Goal: Communication & Community: Participate in discussion

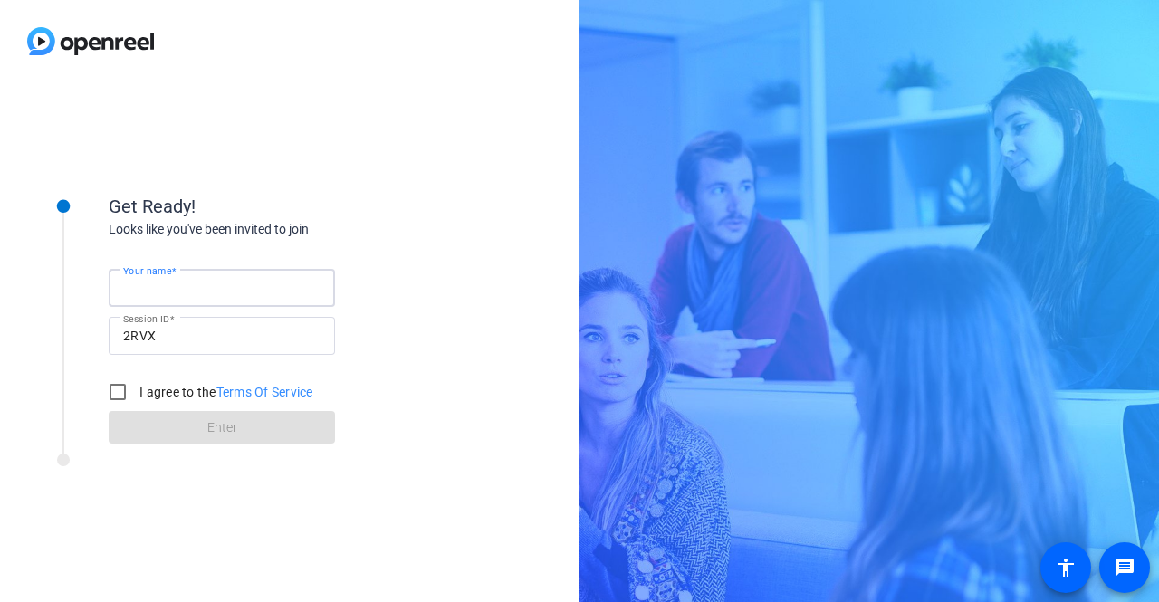
click at [237, 285] on input "Your name" at bounding box center [221, 288] width 197 height 22
type input "[PERSON_NAME]"
click at [123, 386] on input "I agree to the Terms Of Service" at bounding box center [118, 392] width 36 height 36
checkbox input "true"
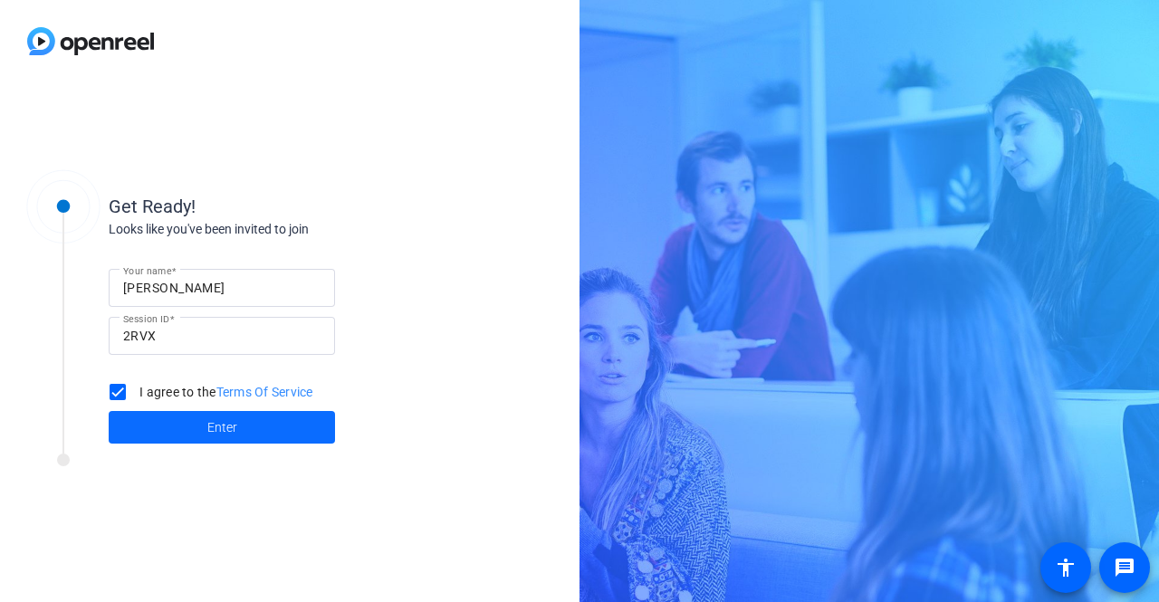
click at [207, 432] on span "Enter" at bounding box center [222, 427] width 30 height 19
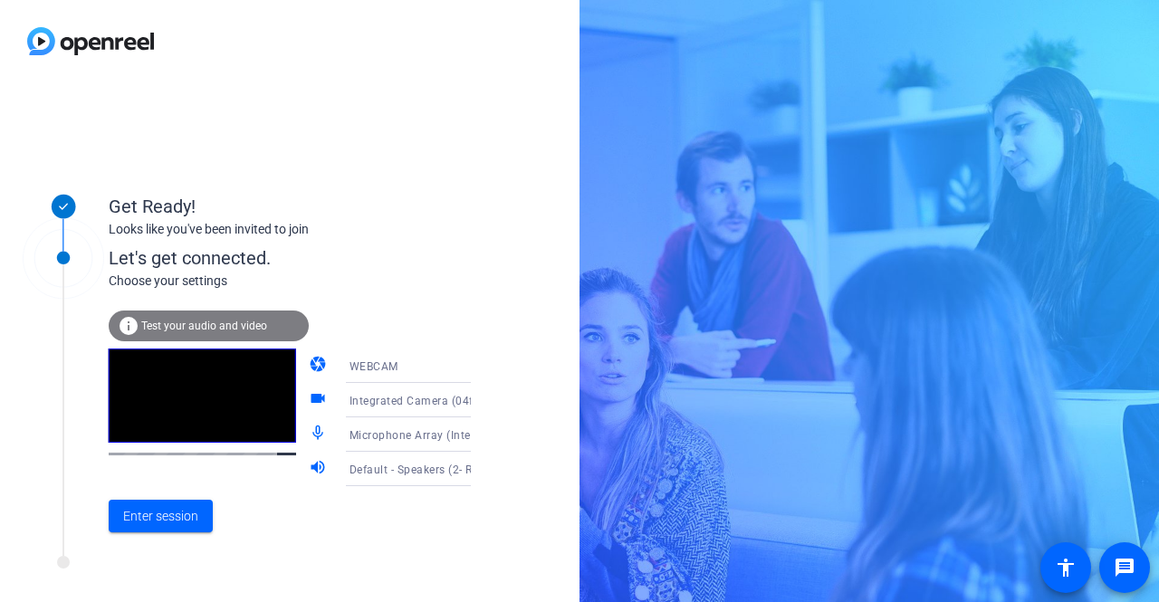
click at [228, 329] on span "Test your audio and video" at bounding box center [204, 326] width 126 height 13
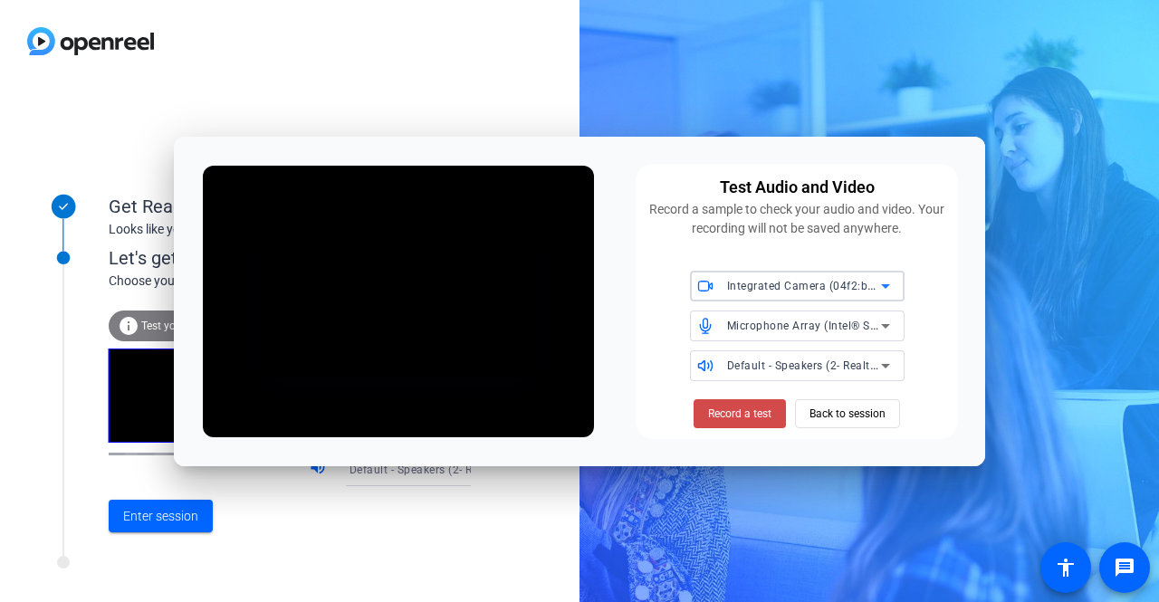
click at [719, 407] on span "Record a test" at bounding box center [739, 414] width 63 height 16
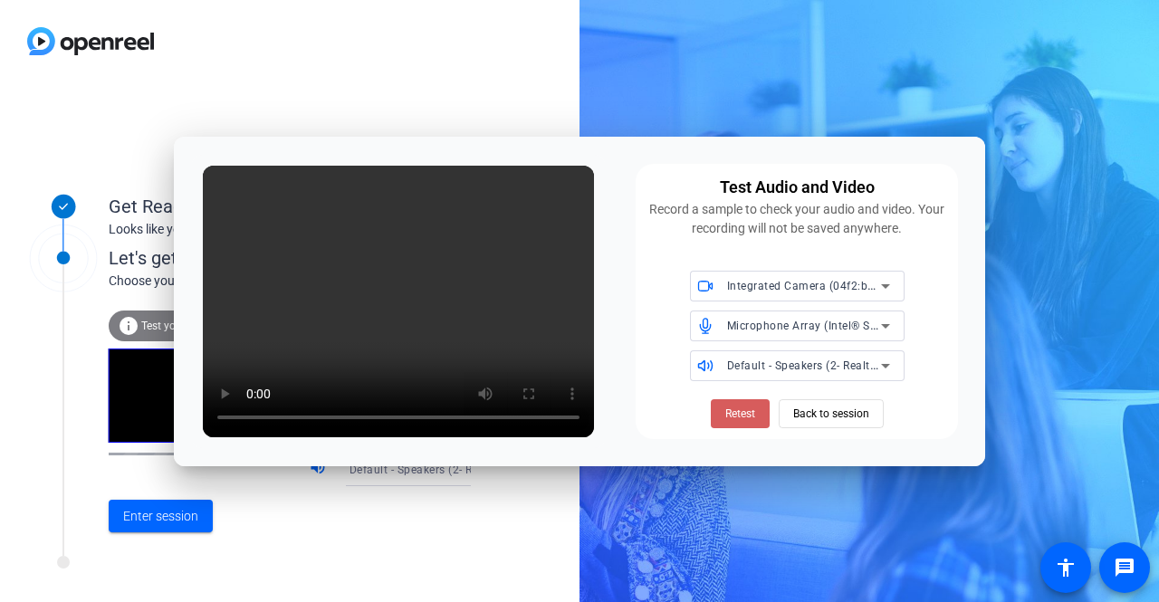
click at [735, 407] on span "Retest" at bounding box center [740, 414] width 30 height 16
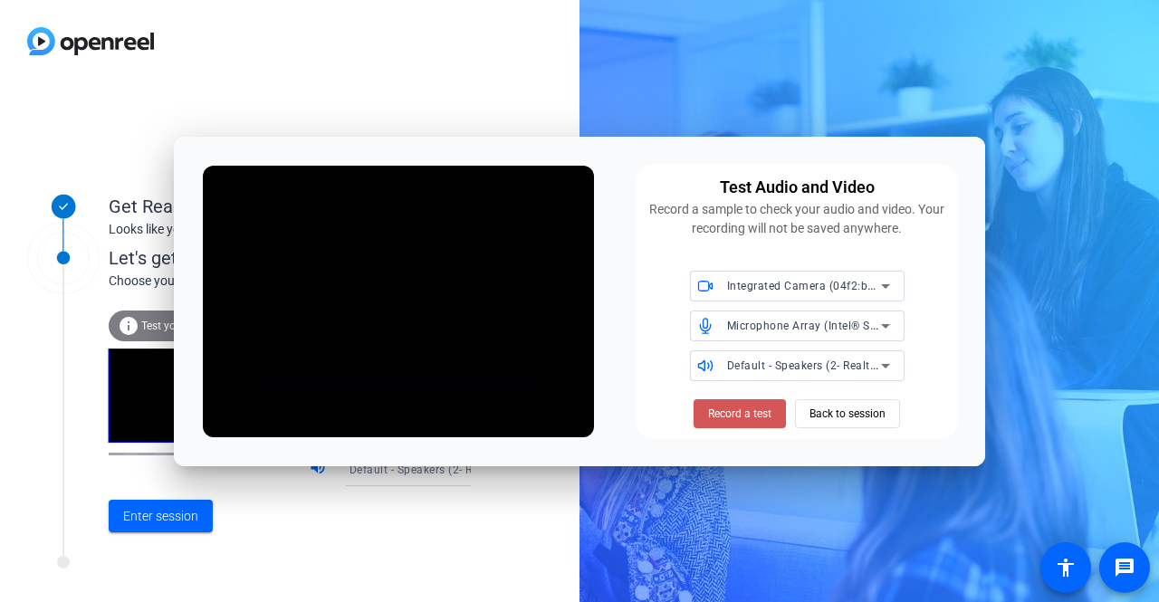
click at [735, 407] on span "Record a test" at bounding box center [739, 414] width 63 height 16
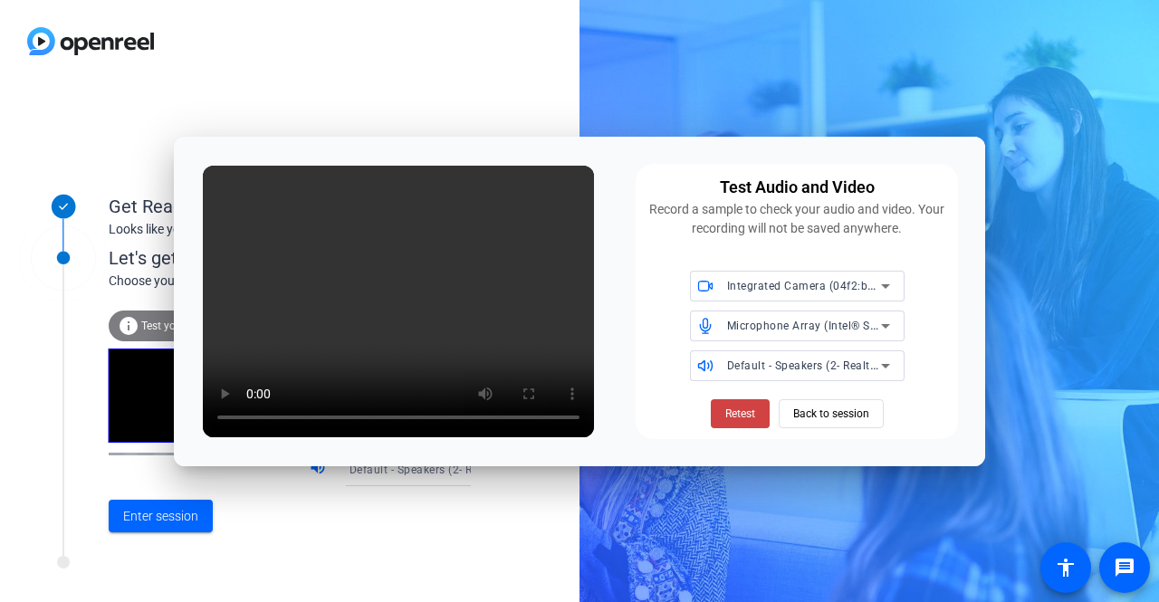
click at [403, 94] on div "Get Ready! Looks like you've been invited to join Let's get connected. Choose y…" at bounding box center [289, 342] width 579 height 520
click at [847, 408] on span "Back to session" at bounding box center [831, 414] width 76 height 34
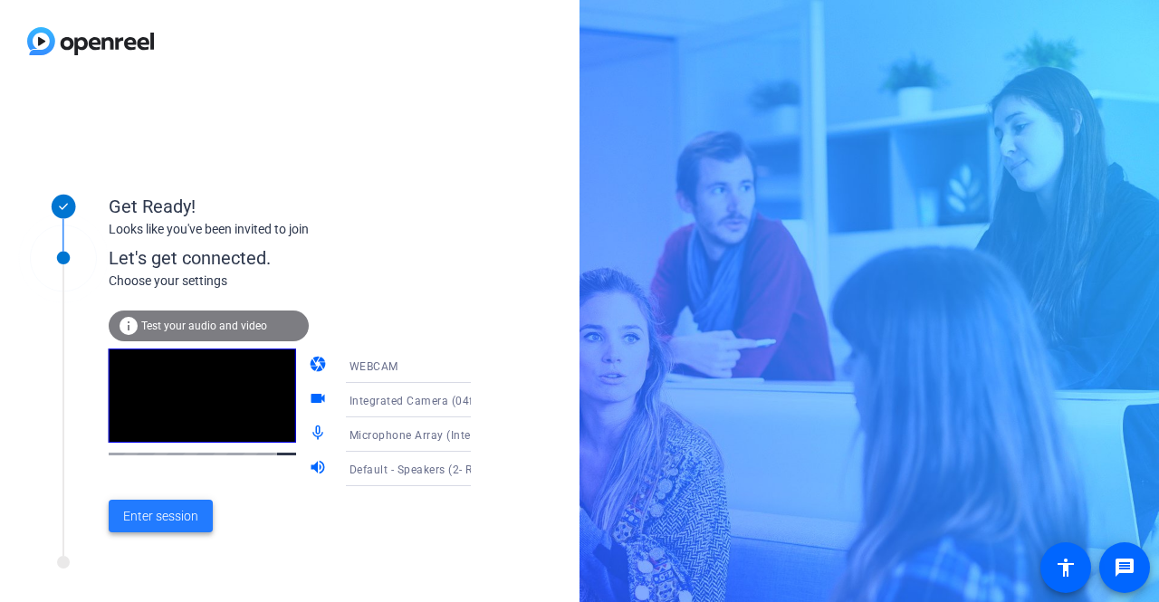
click at [169, 519] on span "Enter session" at bounding box center [160, 516] width 75 height 19
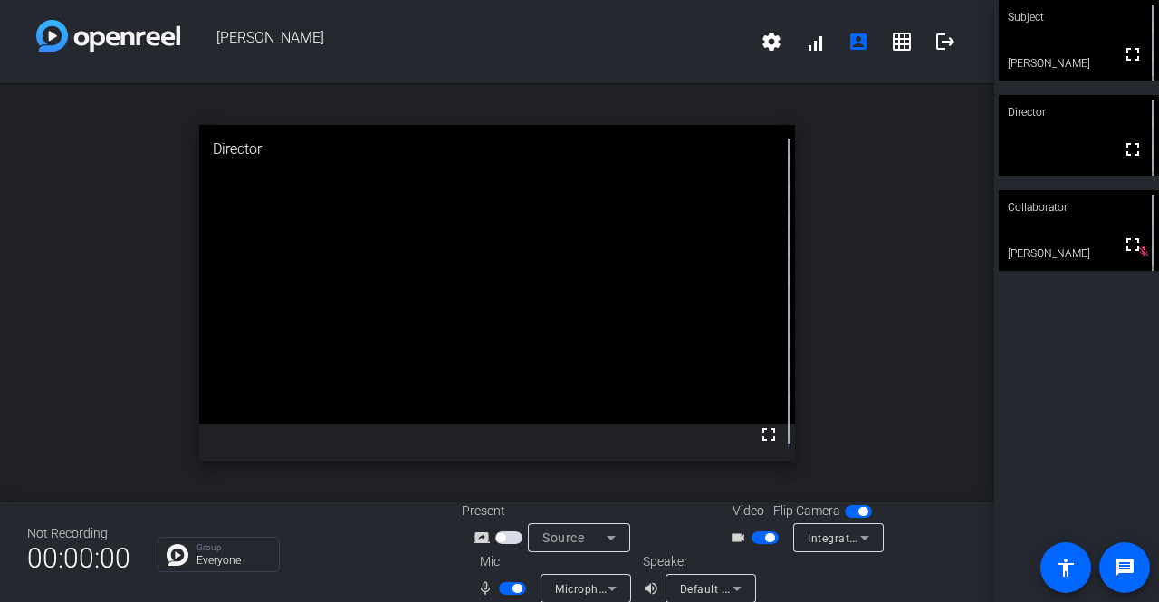
scroll to position [21, 0]
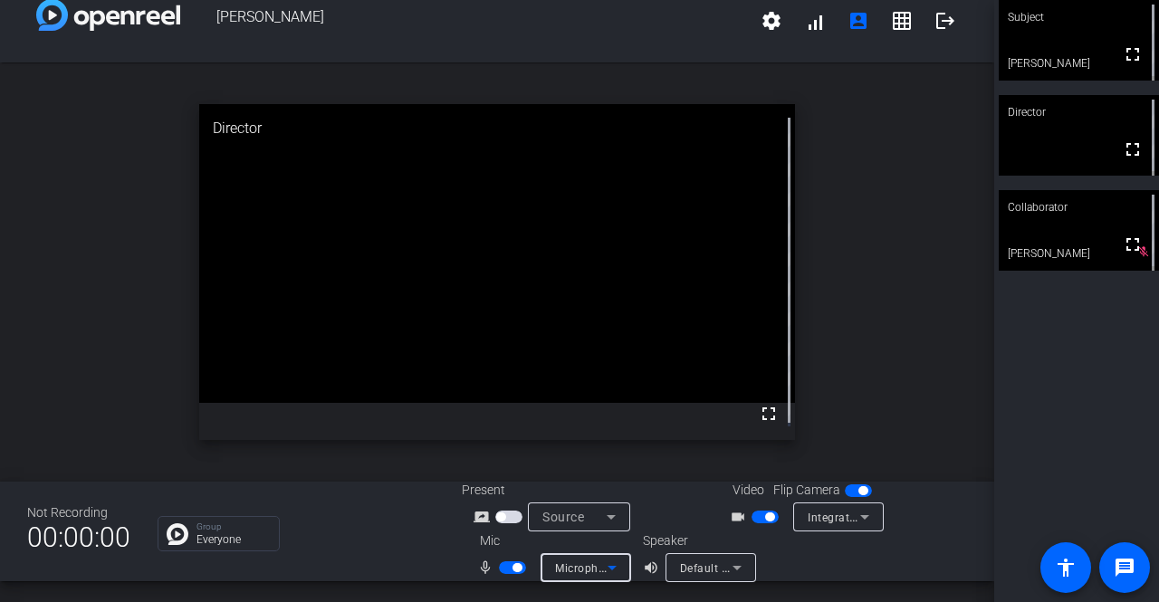
click at [610, 568] on icon at bounding box center [612, 568] width 9 height 5
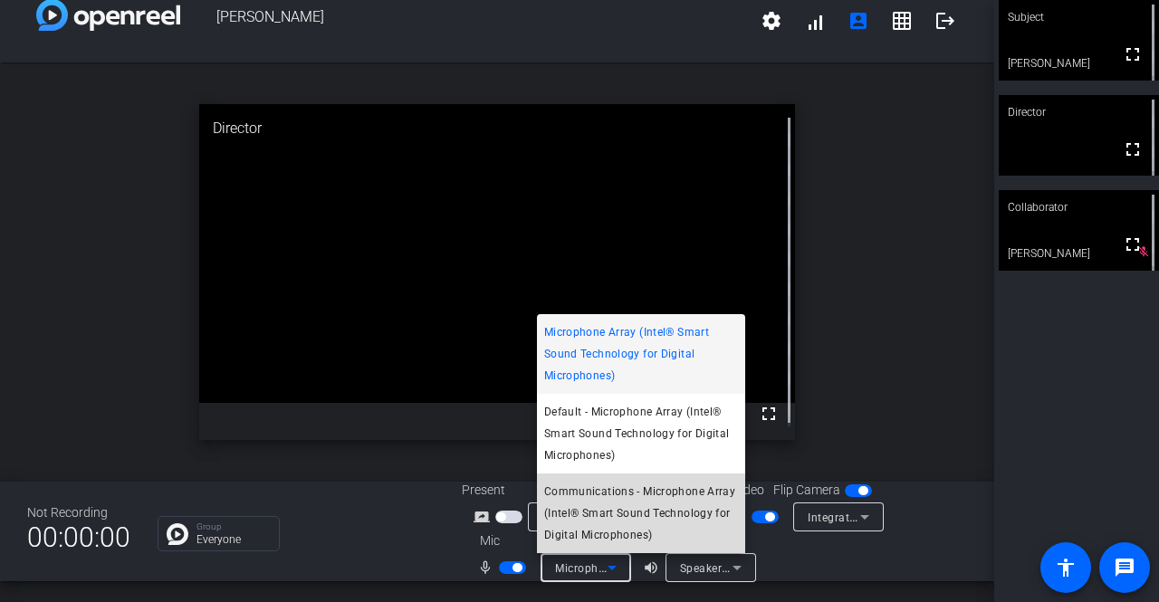
click at [616, 521] on span "Communications - Microphone Array (Intel® Smart Sound Technology for Digital Mi…" at bounding box center [641, 513] width 194 height 65
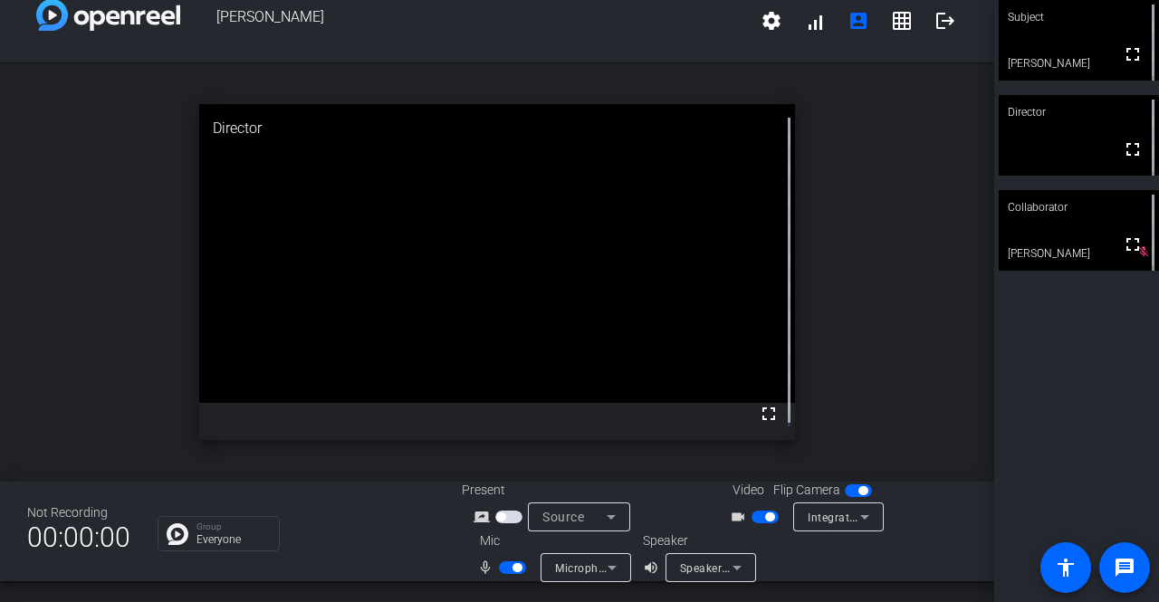
click at [619, 564] on div "Microphone Array (Intel® Smart Sound Technology for Digital Microphones)" at bounding box center [586, 567] width 91 height 29
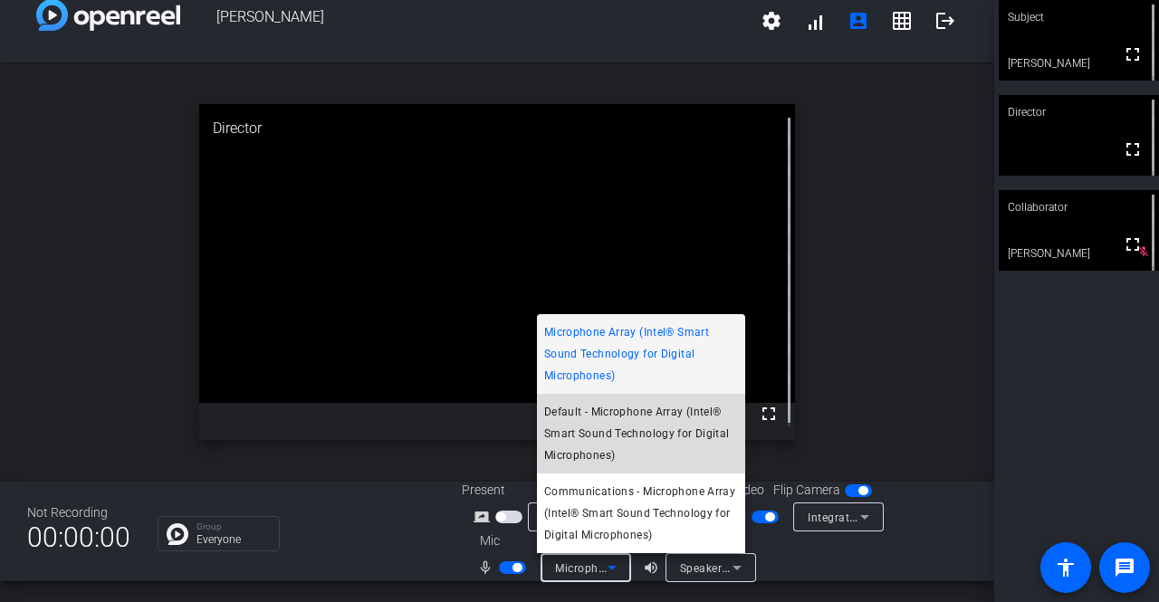
click at [607, 420] on span "Default - Microphone Array (Intel® Smart Sound Technology for Digital Microphon…" at bounding box center [641, 433] width 194 height 65
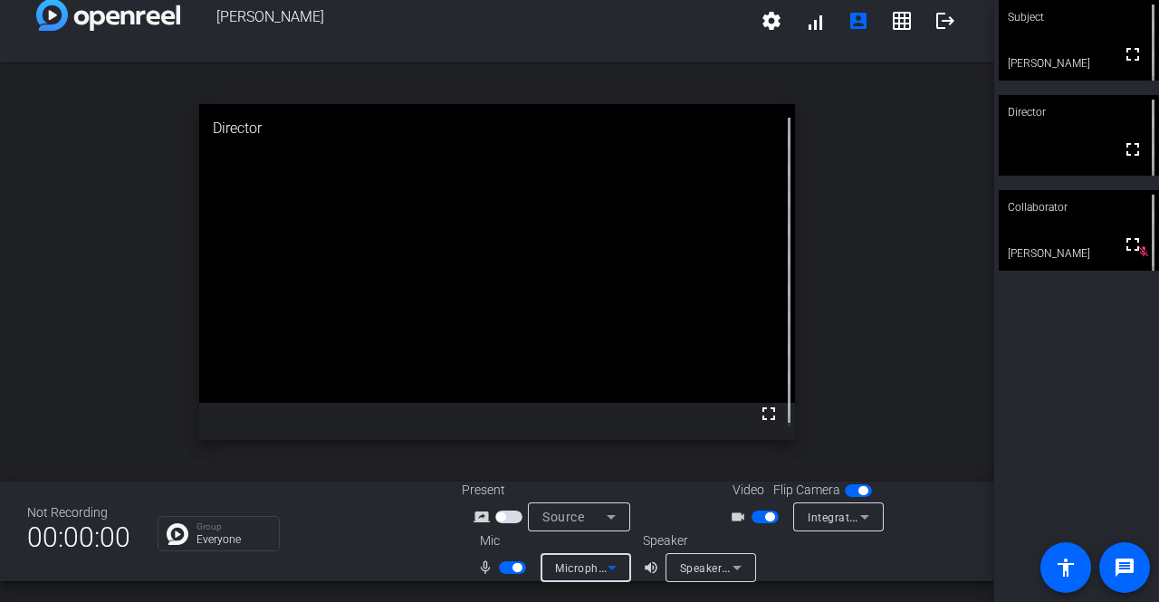
click at [601, 560] on icon at bounding box center [612, 568] width 22 height 22
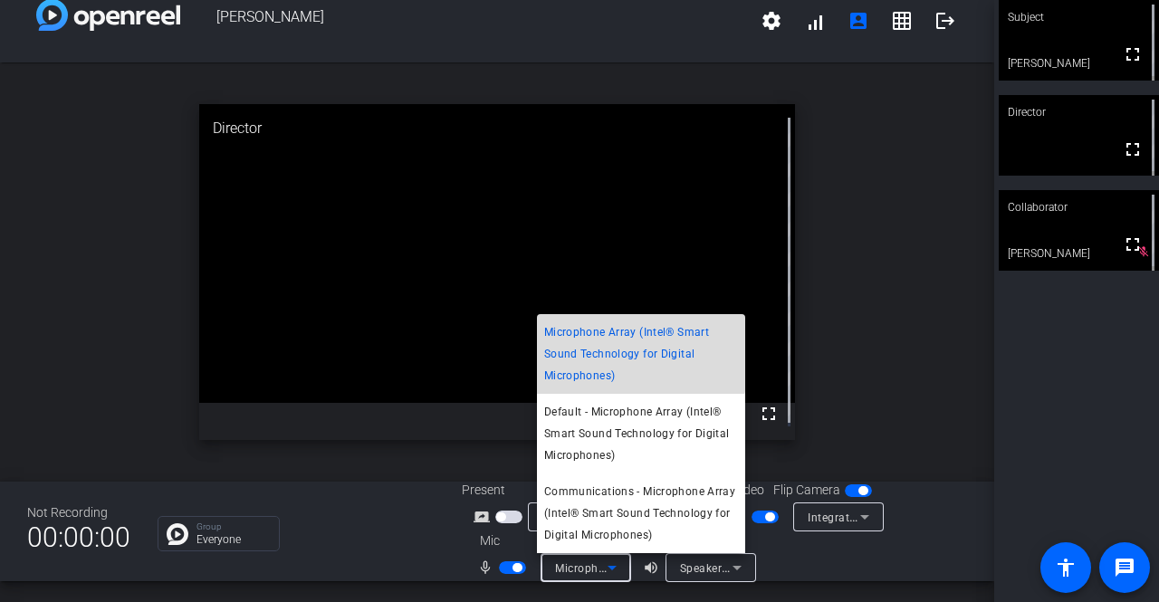
click at [595, 351] on span "Microphone Array (Intel® Smart Sound Technology for Digital Microphones)" at bounding box center [641, 353] width 194 height 65
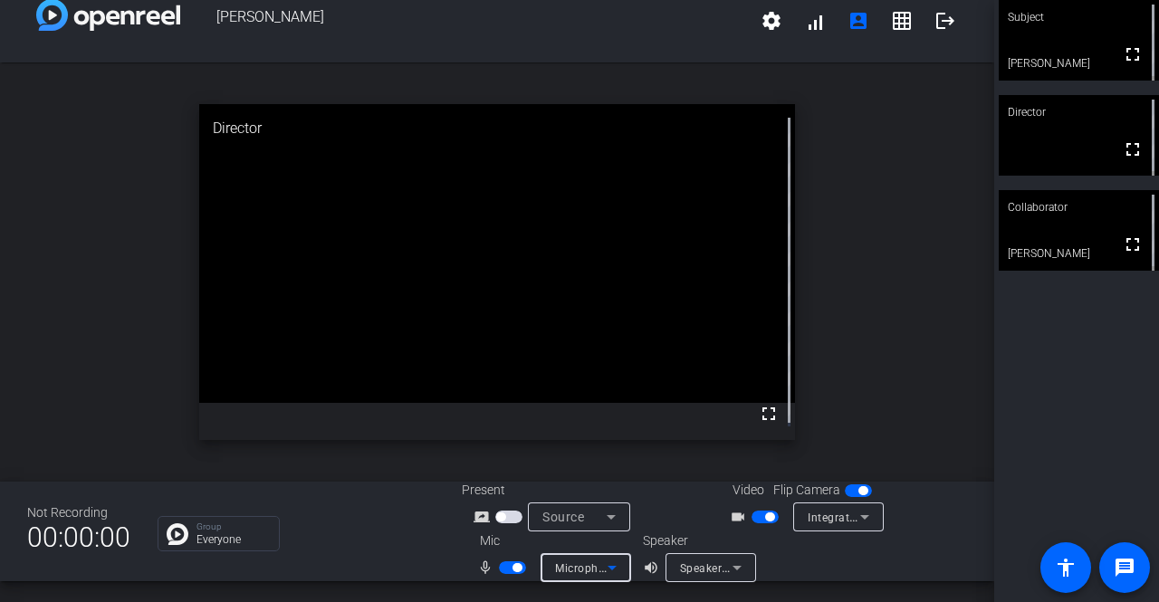
click at [608, 563] on icon at bounding box center [612, 568] width 22 height 22
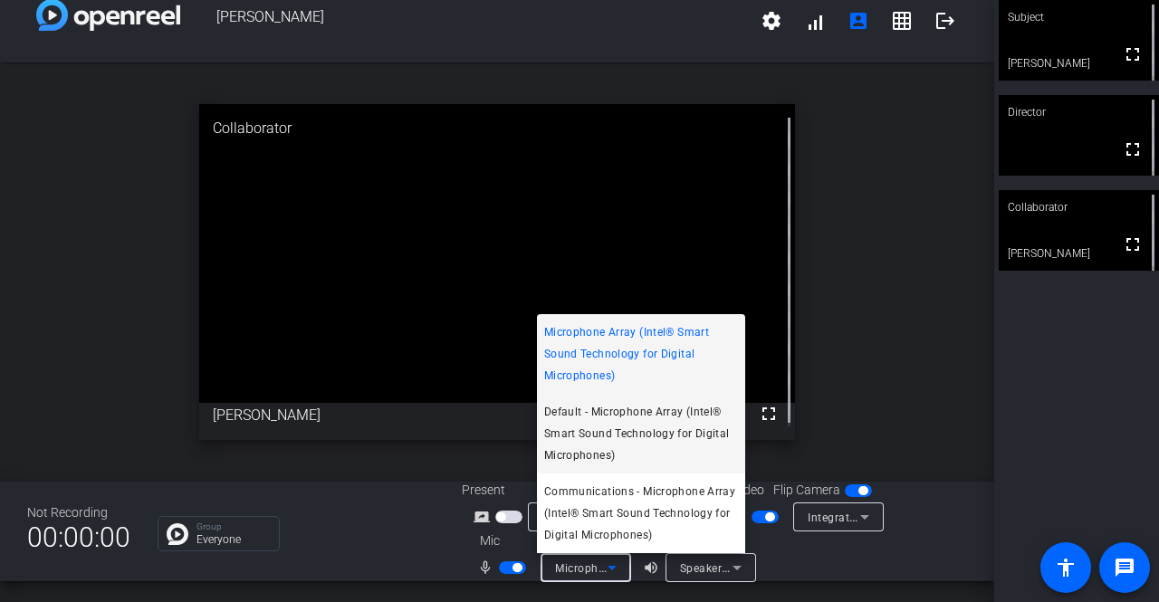
click at [608, 442] on span "Default - Microphone Array (Intel® Smart Sound Technology for Digital Microphon…" at bounding box center [641, 433] width 194 height 65
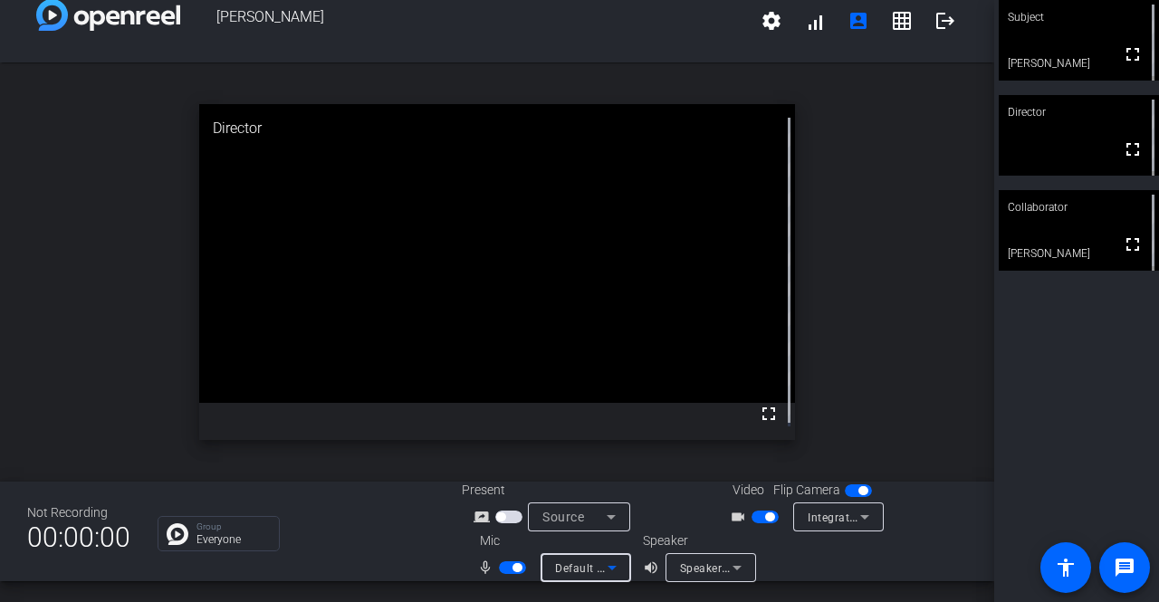
click at [617, 566] on icon at bounding box center [612, 568] width 22 height 22
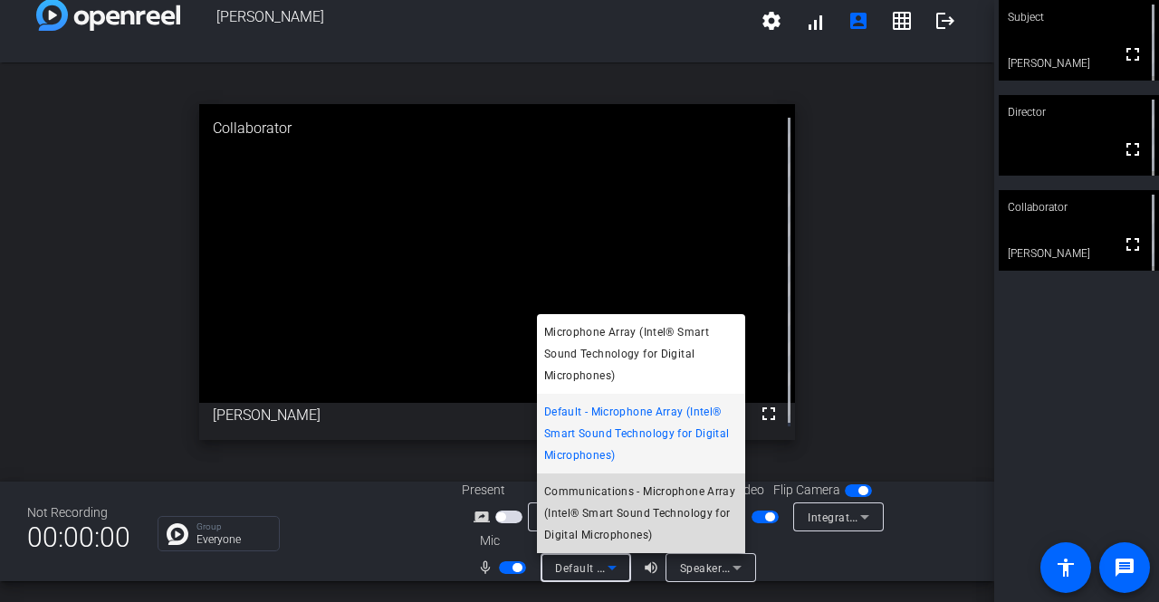
click at [600, 502] on span "Communications - Microphone Array (Intel® Smart Sound Technology for Digital Mi…" at bounding box center [641, 513] width 194 height 65
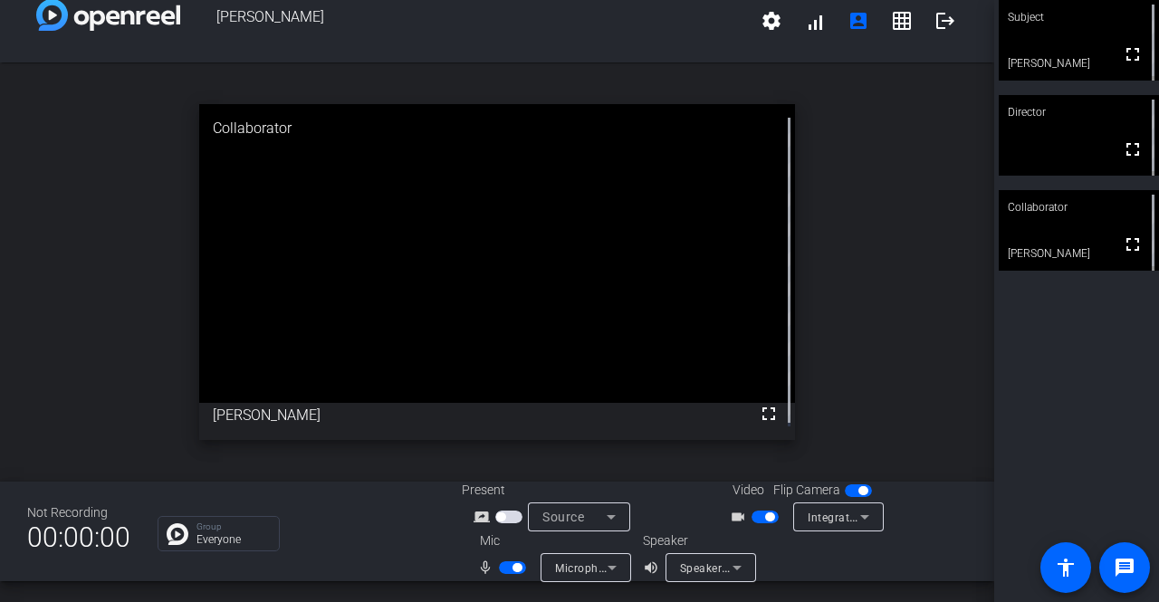
click at [619, 575] on div "Microphone Array (Intel® Smart Sound Technology for Digital Microphones)" at bounding box center [586, 567] width 91 height 29
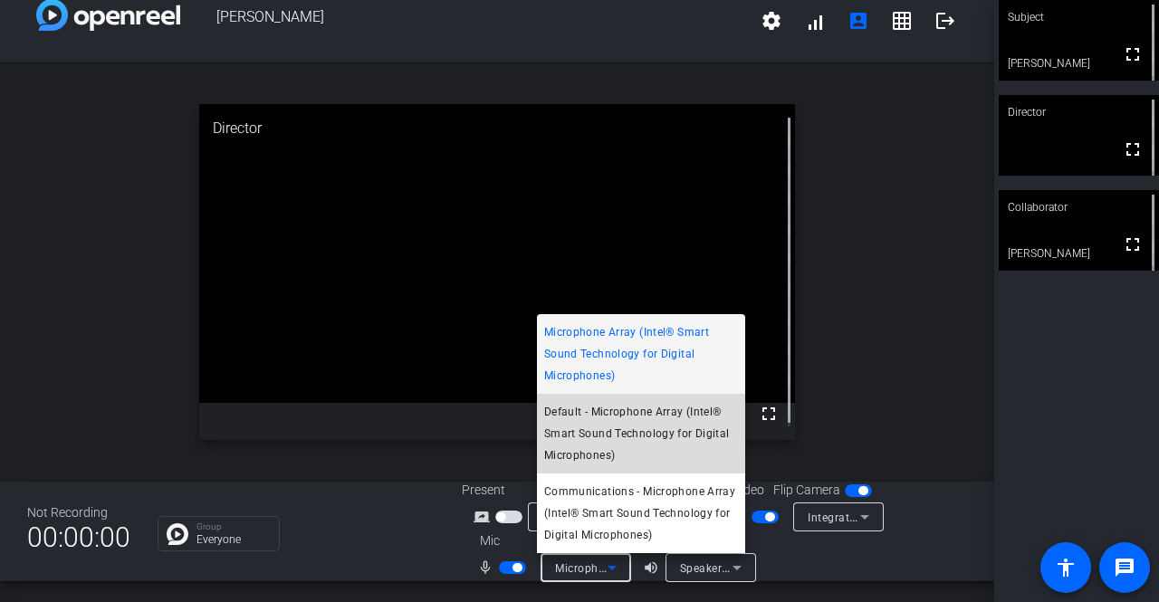
click at [617, 416] on span "Default - Microphone Array (Intel® Smart Sound Technology for Digital Microphon…" at bounding box center [641, 433] width 194 height 65
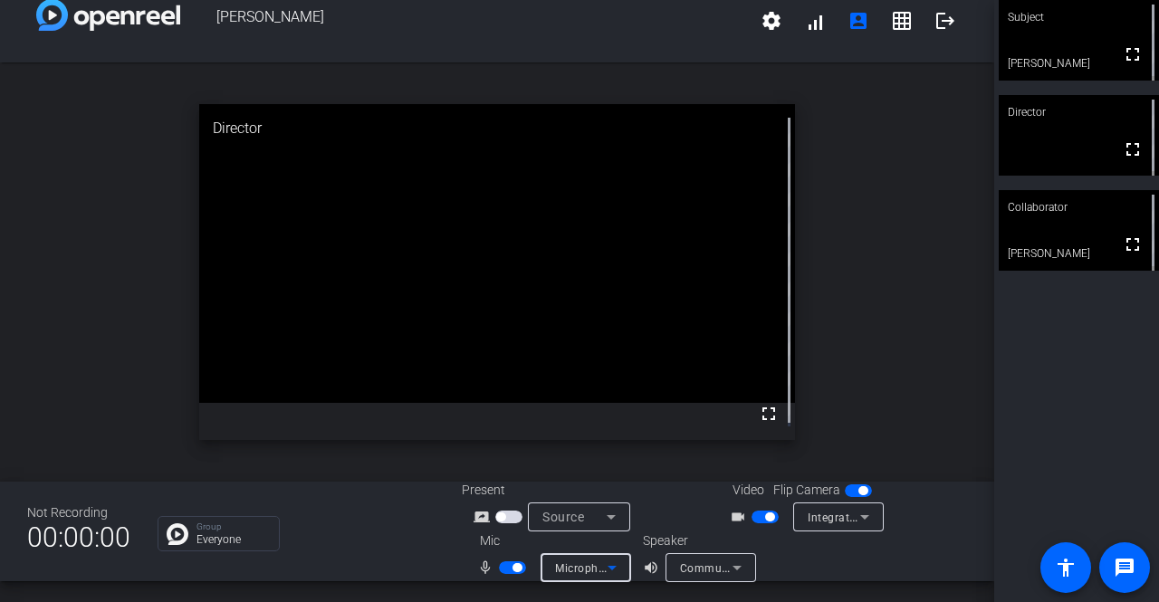
click at [614, 563] on icon at bounding box center [612, 568] width 22 height 22
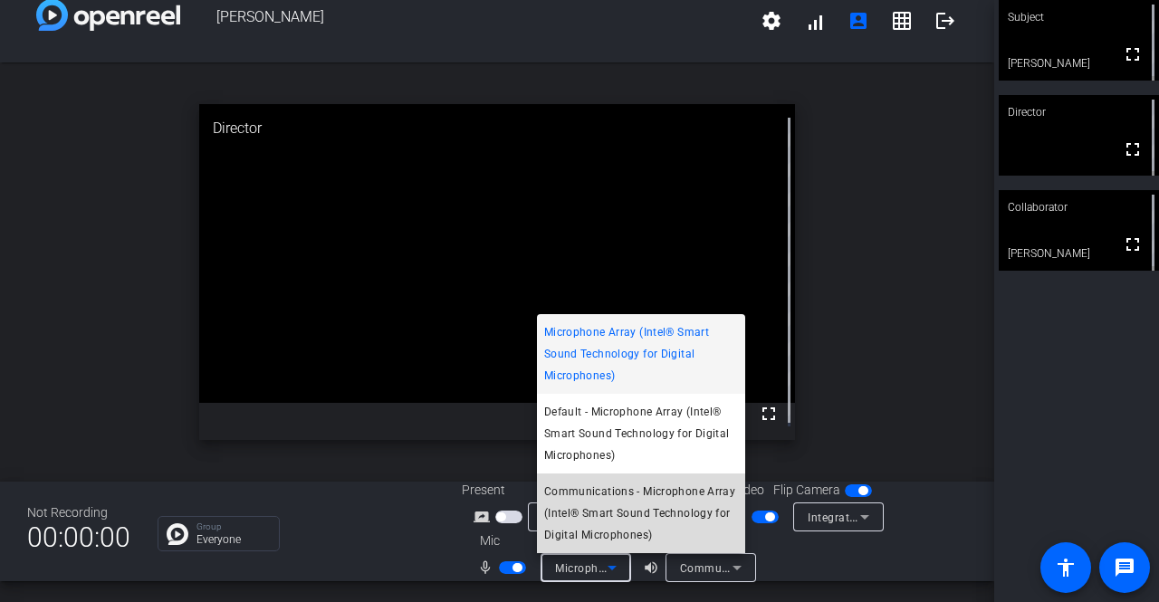
click at [598, 531] on span "Communications - Microphone Array (Intel® Smart Sound Technology for Digital Mi…" at bounding box center [641, 513] width 194 height 65
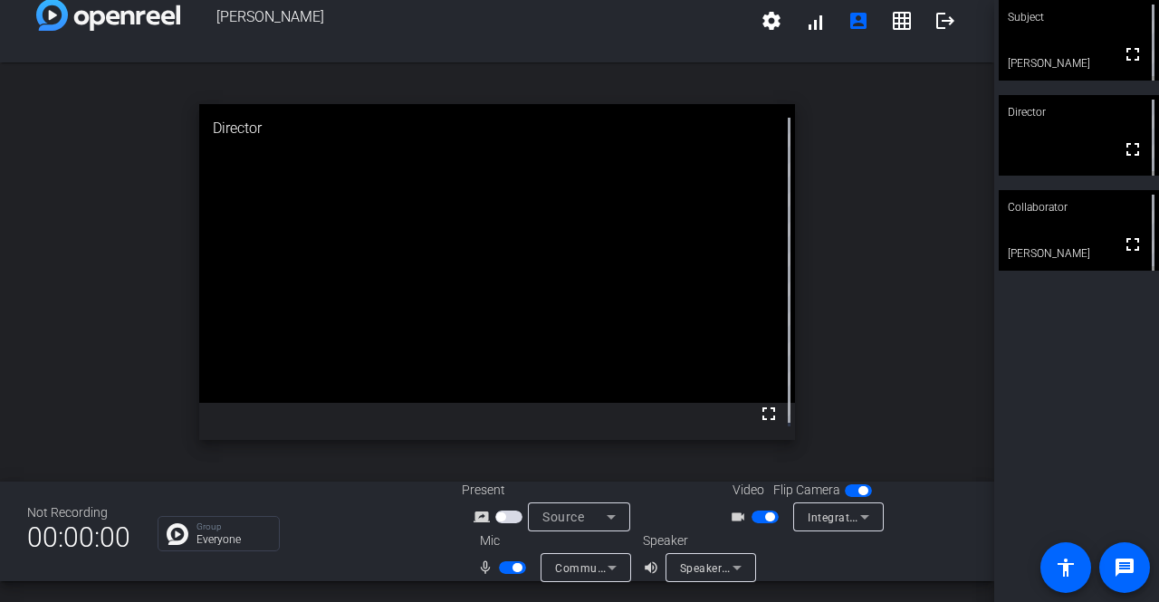
click at [620, 564] on div "Communications - Microphone Array (Intel® Smart Sound Technology for Digital Mi…" at bounding box center [586, 567] width 91 height 29
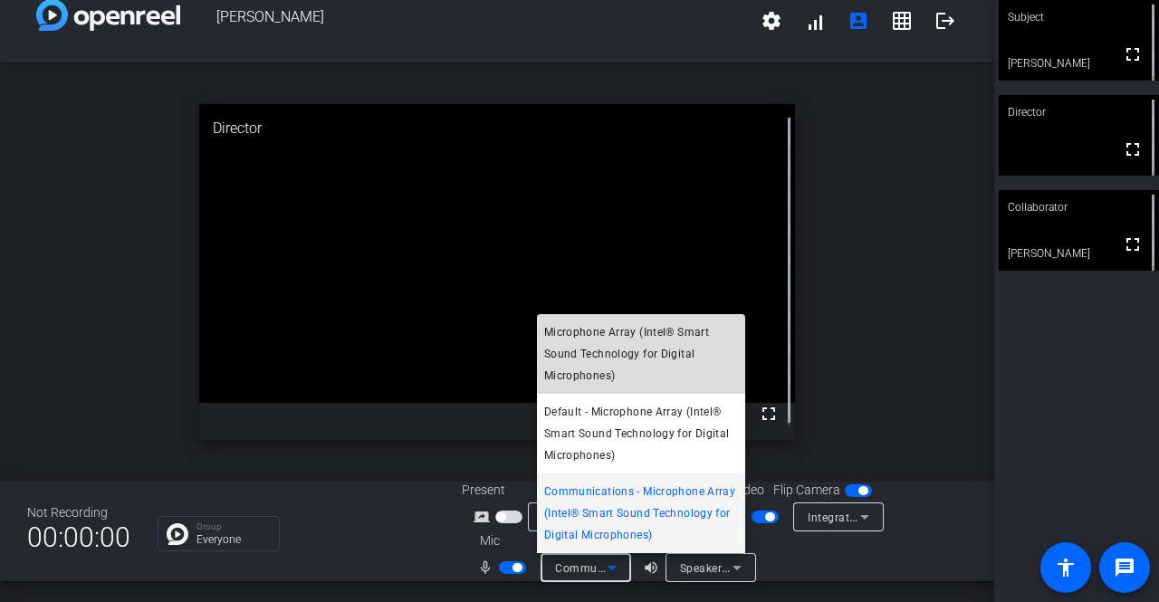
click at [588, 367] on span "Microphone Array (Intel® Smart Sound Technology for Digital Microphones)" at bounding box center [641, 353] width 194 height 65
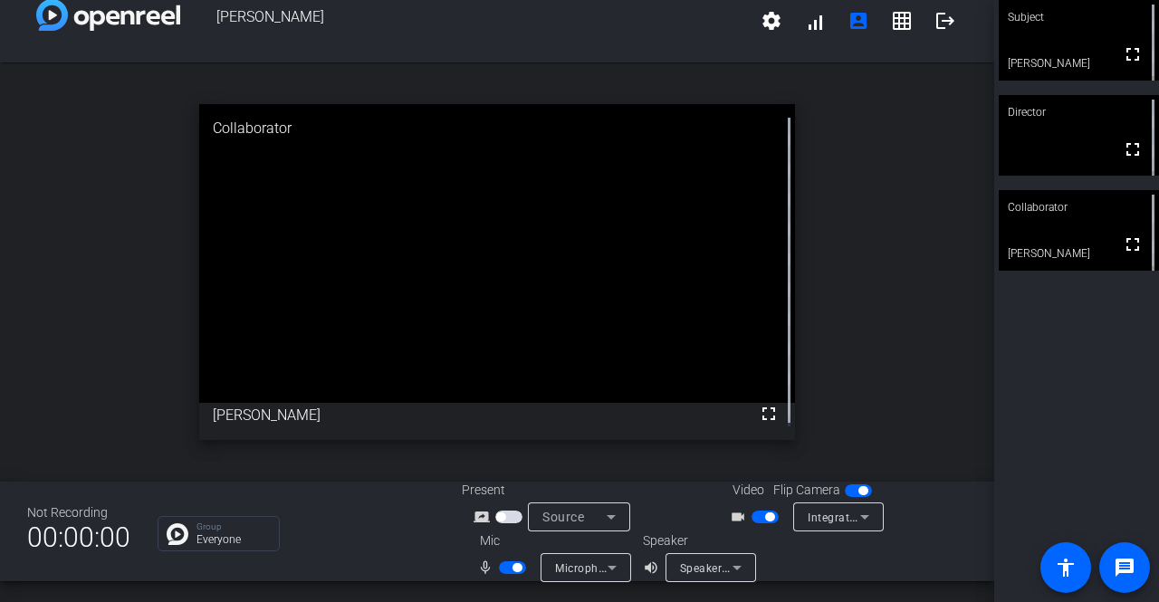
click at [830, 212] on div "open_in_new Collaborator fullscreen [PERSON_NAME]" at bounding box center [497, 271] width 994 height 419
click at [59, 396] on div "open_in_new Director fullscreen" at bounding box center [497, 271] width 994 height 419
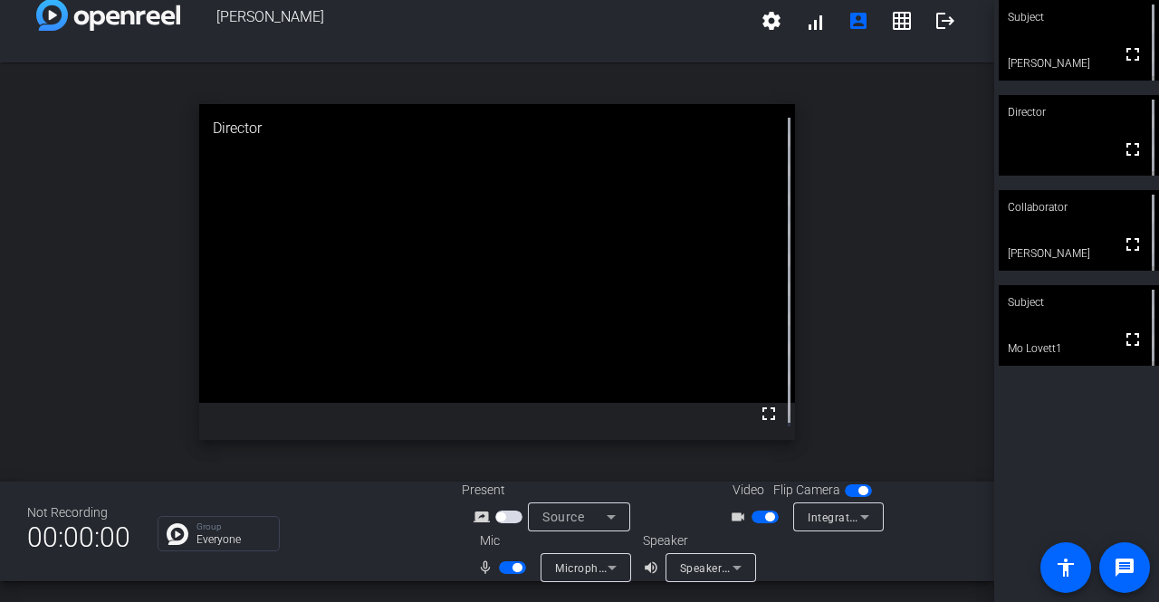
click at [76, 406] on div "open_in_new Director fullscreen" at bounding box center [497, 271] width 994 height 419
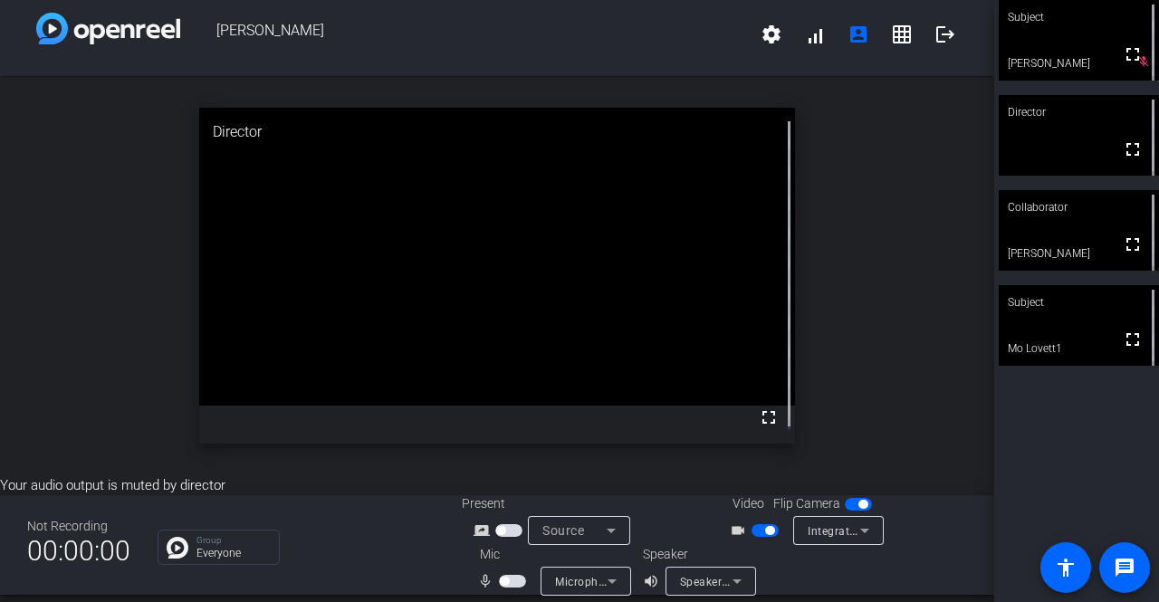
scroll to position [0, 0]
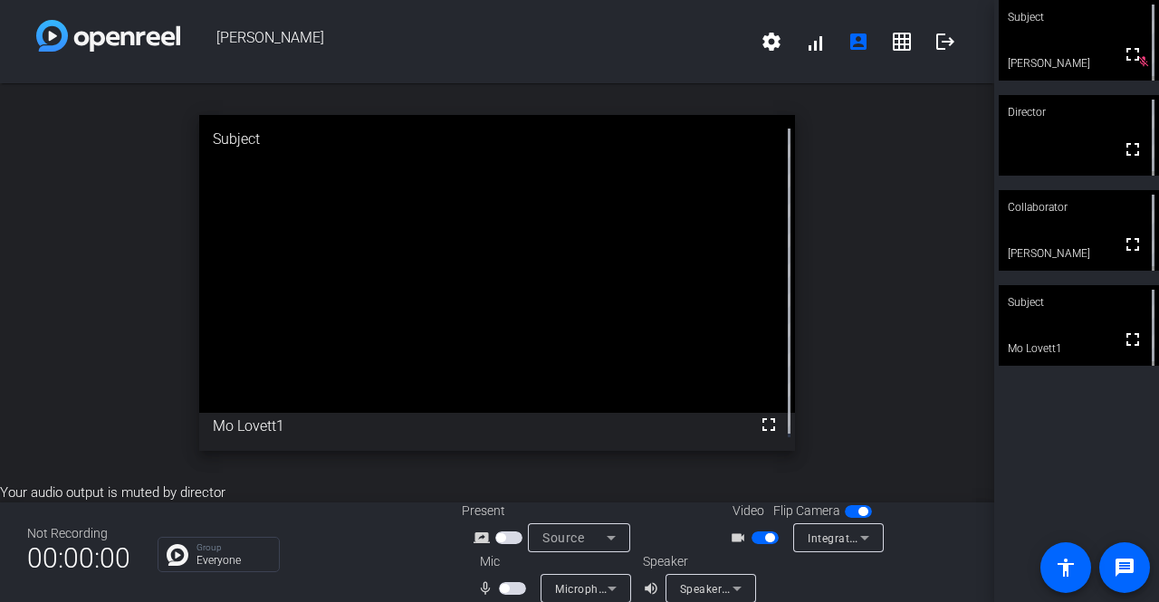
click at [697, 413] on video at bounding box center [497, 264] width 597 height 298
click at [722, 313] on video at bounding box center [497, 264] width 597 height 298
click at [757, 330] on video at bounding box center [497, 264] width 597 height 298
click at [103, 470] on div "open_in_new Director fullscreen" at bounding box center [497, 282] width 994 height 399
click at [713, 465] on div "open_in_new Collaborator fullscreen [PERSON_NAME]" at bounding box center [497, 282] width 994 height 399
